Goal: Task Accomplishment & Management: Manage account settings

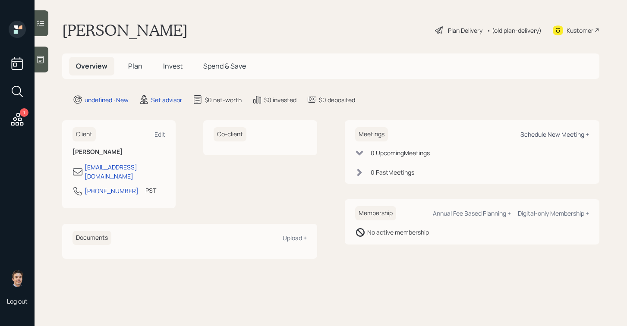
click at [531, 136] on div "Schedule New Meeting +" at bounding box center [555, 134] width 69 height 8
select select "round-[PERSON_NAME]"
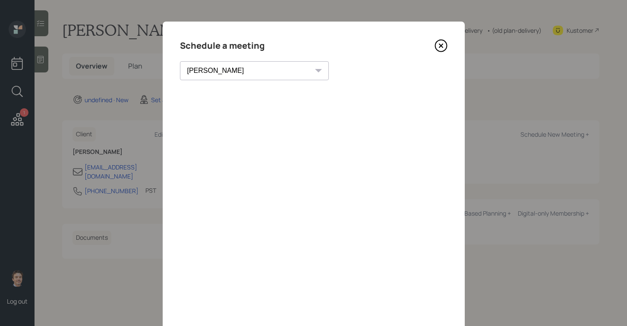
click at [441, 45] on icon at bounding box center [440, 45] width 3 height 3
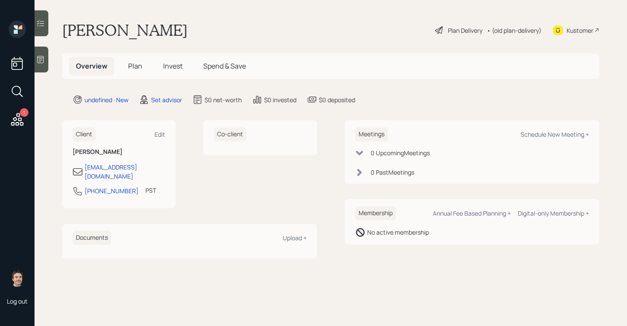
click at [40, 63] on icon at bounding box center [40, 59] width 9 height 9
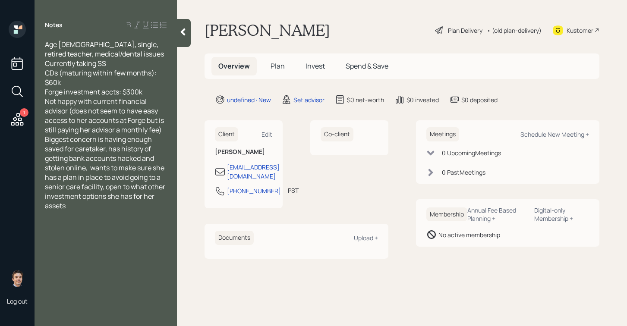
click at [149, 90] on div "Forge investment accts: $300k" at bounding box center [106, 91] width 122 height 9
click at [185, 45] on div at bounding box center [184, 33] width 14 height 28
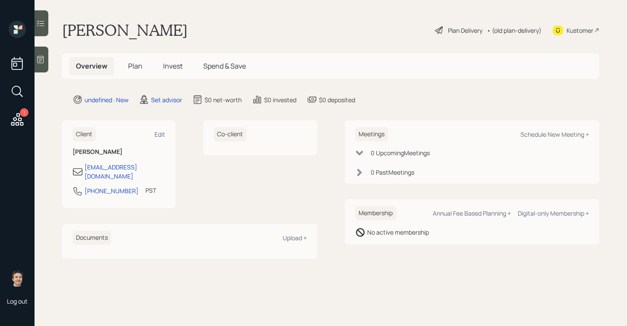
click at [41, 56] on icon at bounding box center [40, 59] width 9 height 9
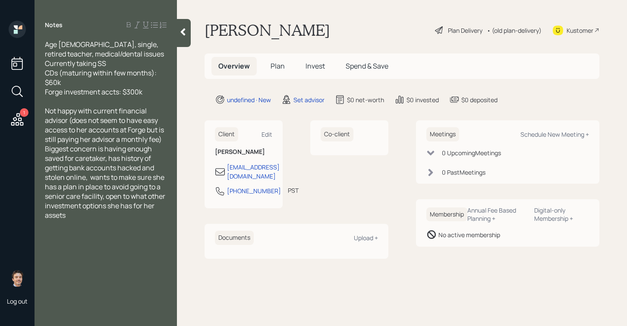
click at [183, 28] on icon at bounding box center [183, 32] width 9 height 9
